Goal: Transaction & Acquisition: Book appointment/travel/reservation

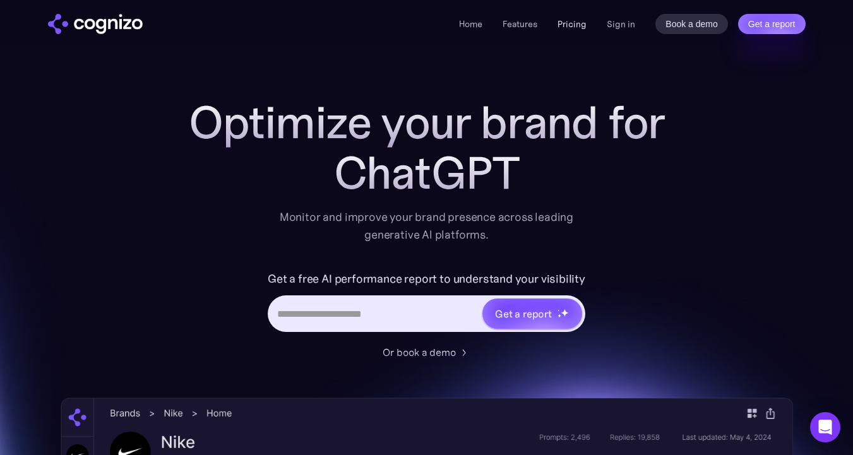
click at [570, 23] on link "Pricing" at bounding box center [572, 23] width 29 height 11
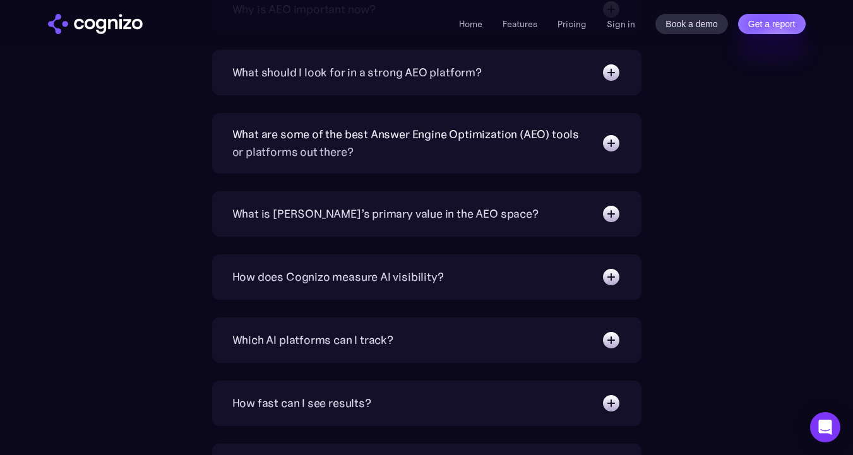
scroll to position [3049, 0]
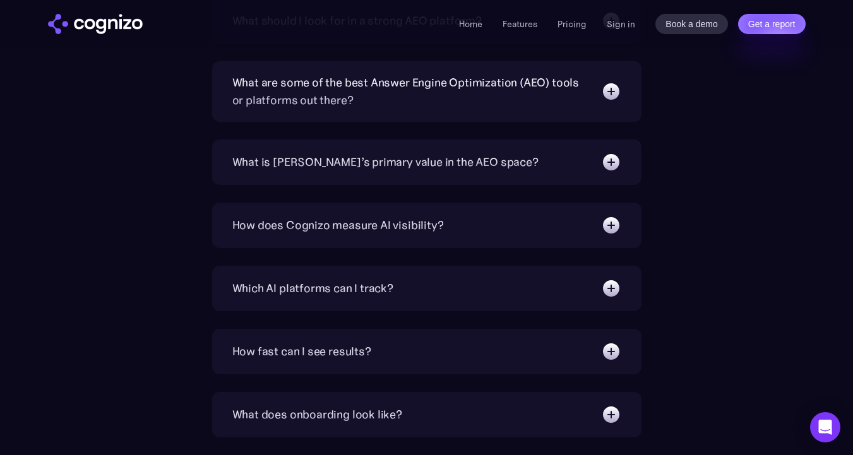
click at [613, 98] on img at bounding box center [611, 91] width 20 height 20
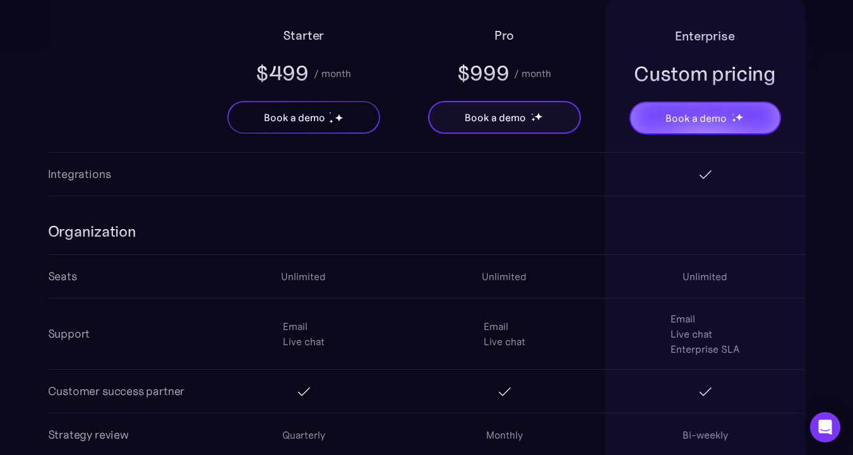
scroll to position [2221, 0]
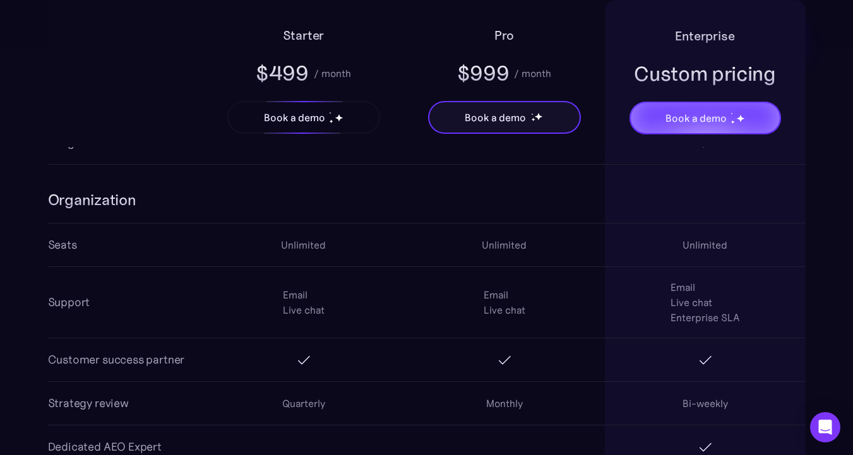
click at [307, 111] on div "Book a demo" at bounding box center [294, 117] width 61 height 15
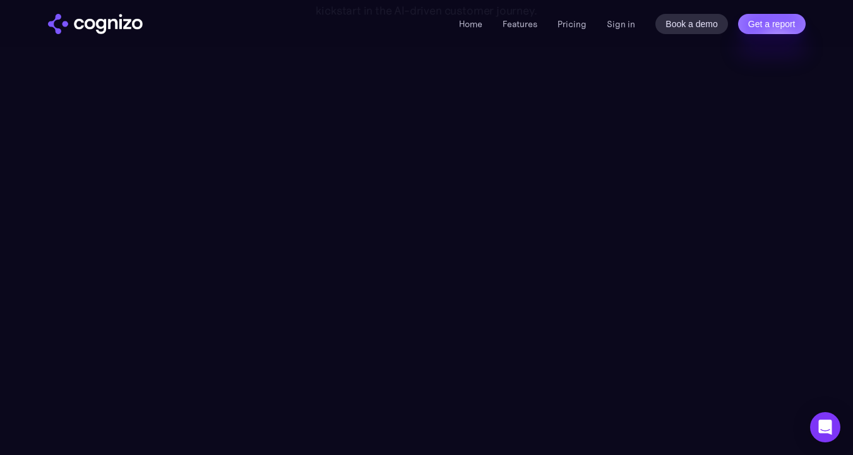
scroll to position [183, 0]
